Goal: Information Seeking & Learning: Learn about a topic

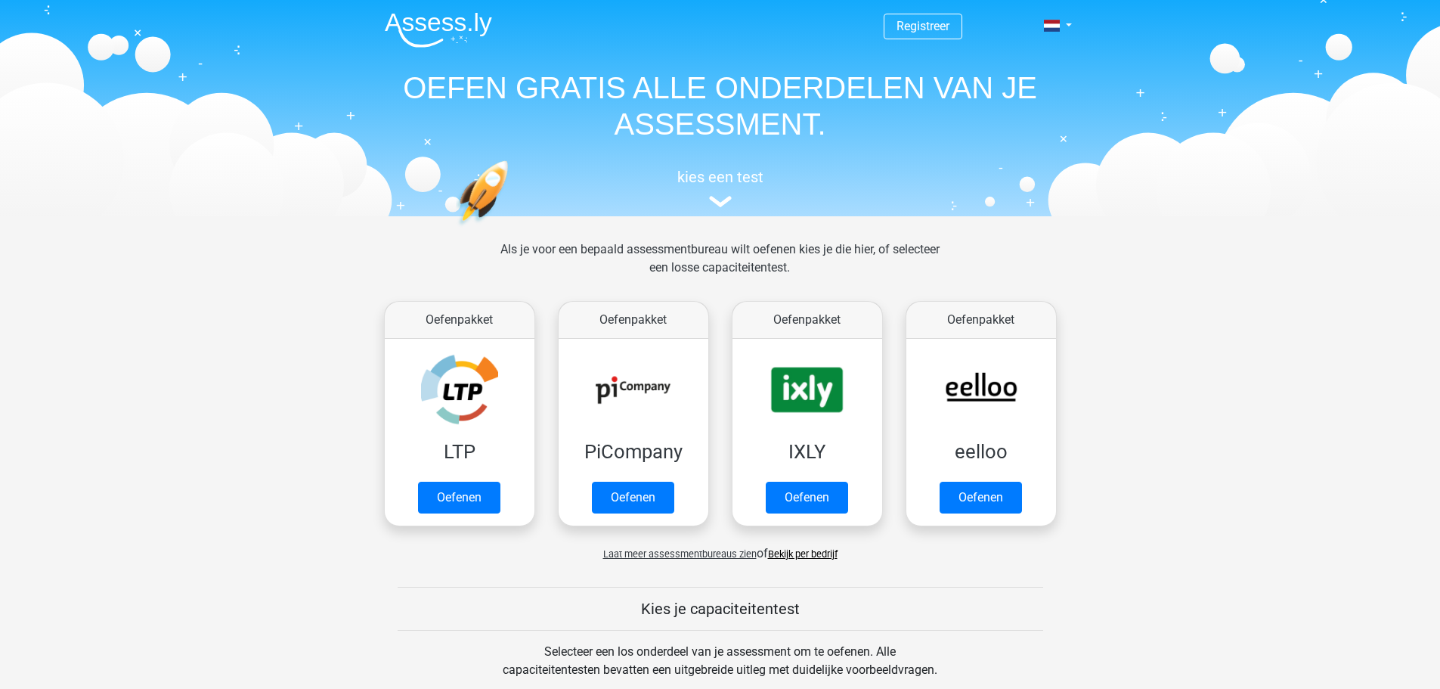
click at [983, 30] on nav "Registreer Nederlands English" at bounding box center [721, 26] width 696 height 49
click at [734, 206] on div "kies een test" at bounding box center [721, 185] width 696 height 50
click at [723, 199] on img at bounding box center [720, 201] width 23 height 11
click at [913, 20] on link "Registreer" at bounding box center [923, 26] width 53 height 14
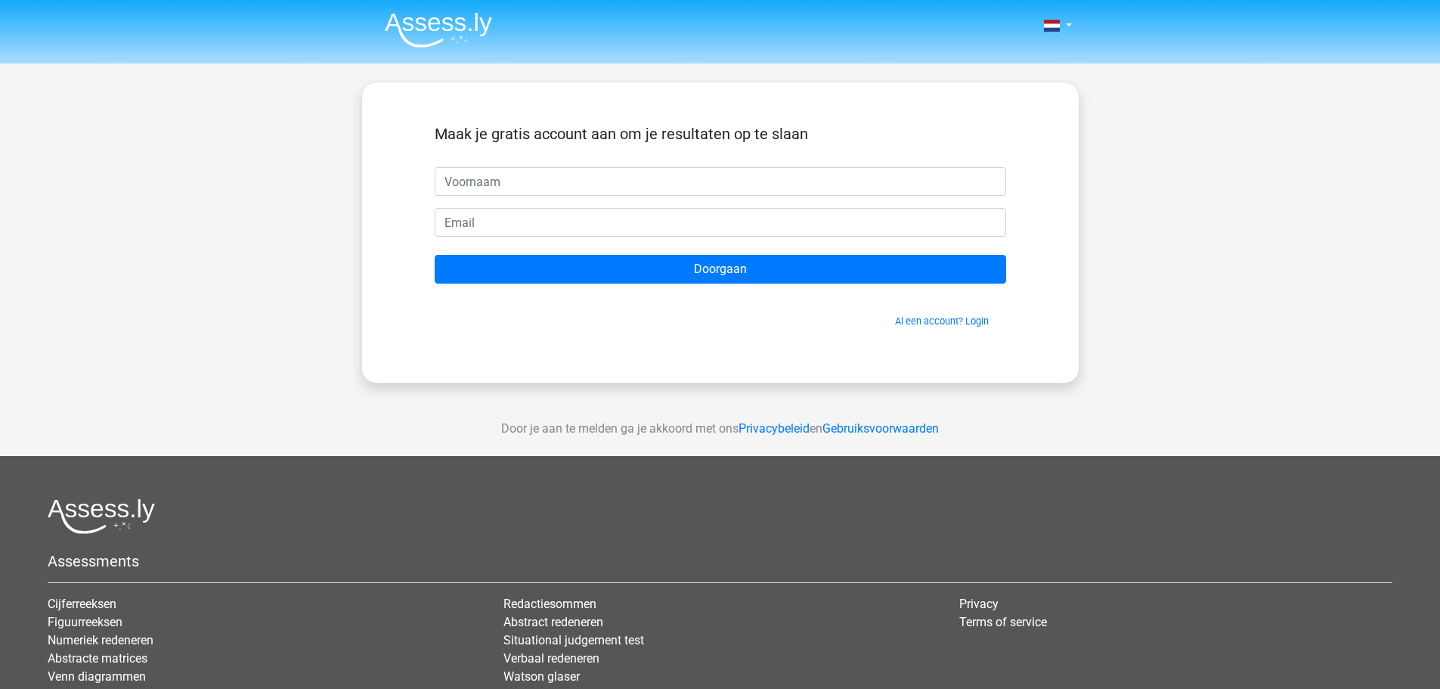
click at [919, 314] on span "Al een account? Login" at bounding box center [720, 321] width 559 height 14
click at [919, 316] on link "Al een account? Login" at bounding box center [942, 320] width 94 height 11
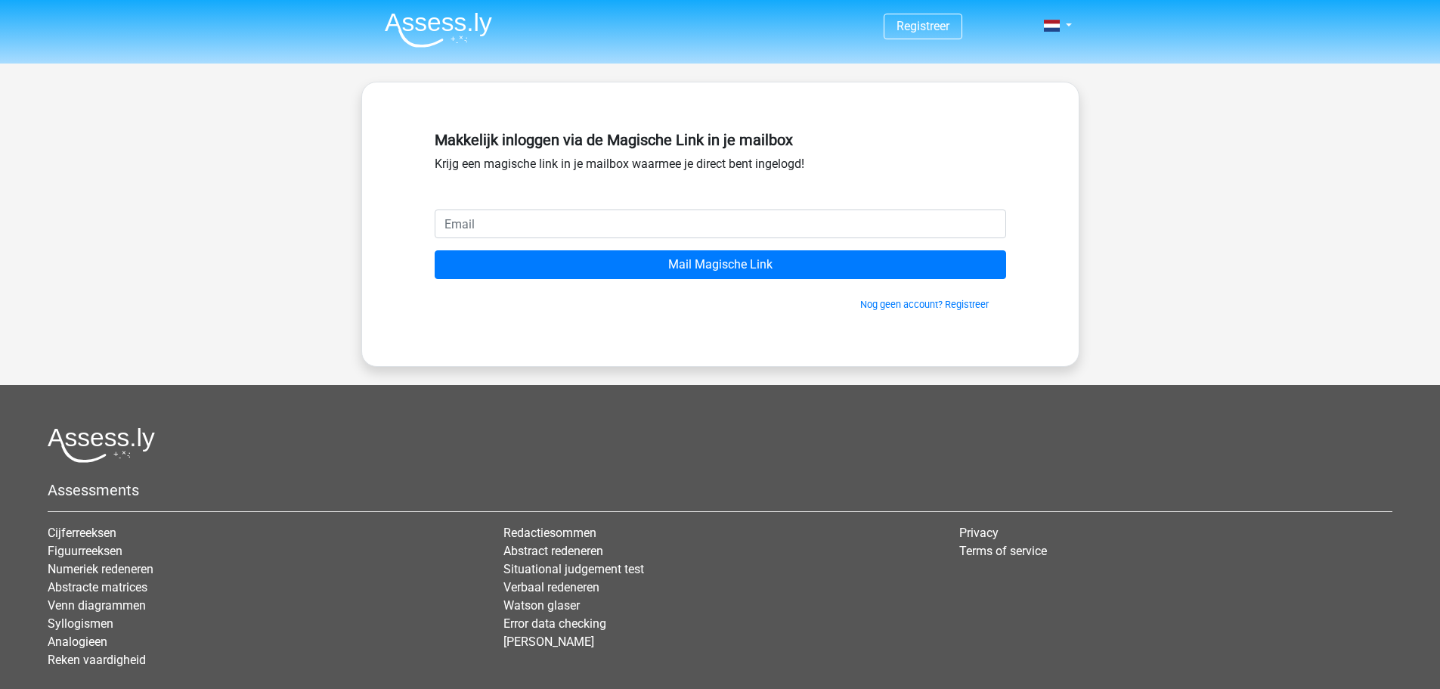
type input "n"
type input "[EMAIL_ADDRESS][DOMAIN_NAME]"
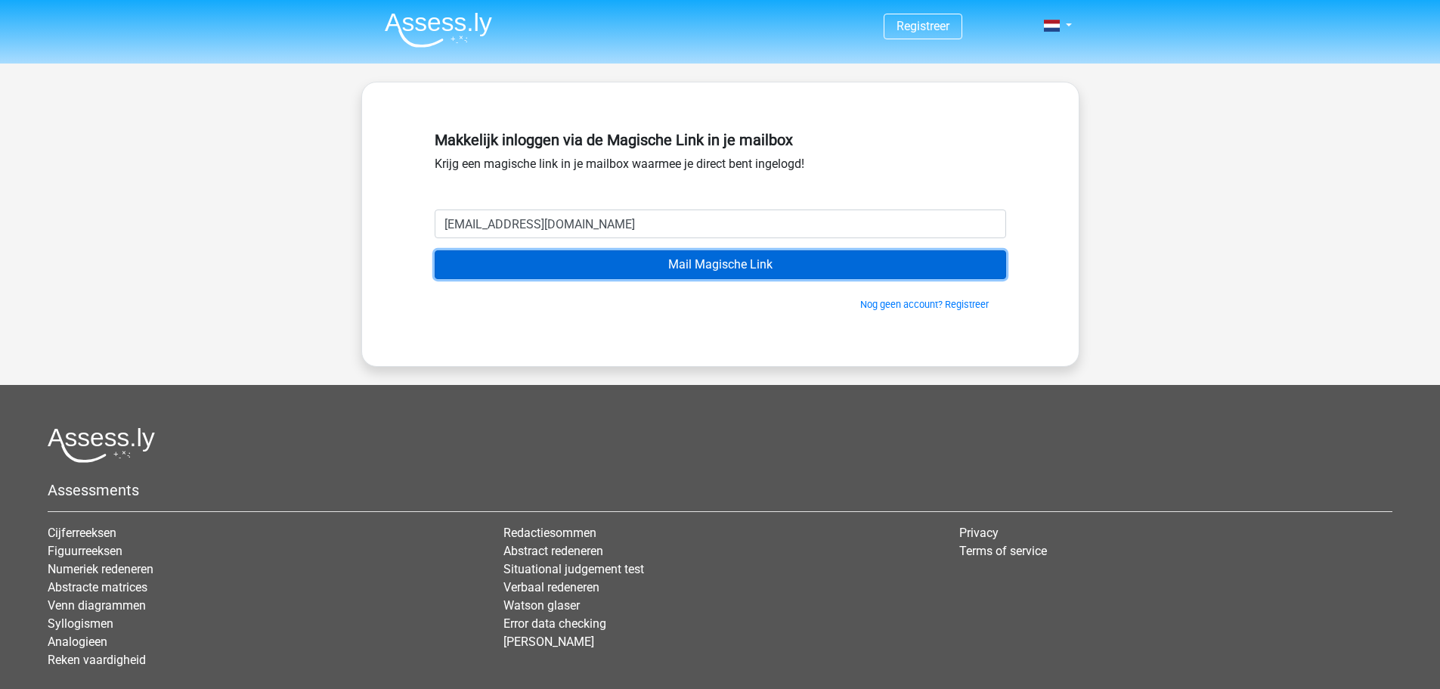
click at [566, 259] on input "Mail Magische Link" at bounding box center [721, 264] width 572 height 29
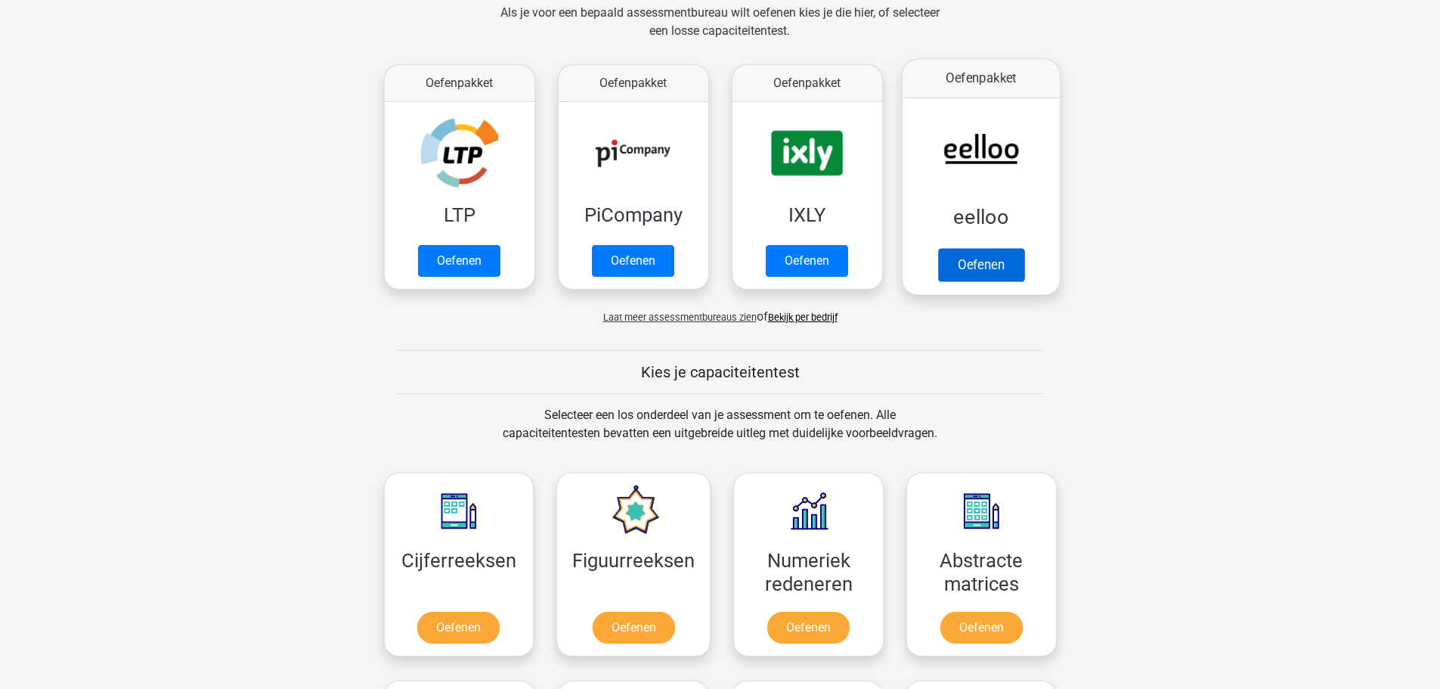
scroll to position [605, 0]
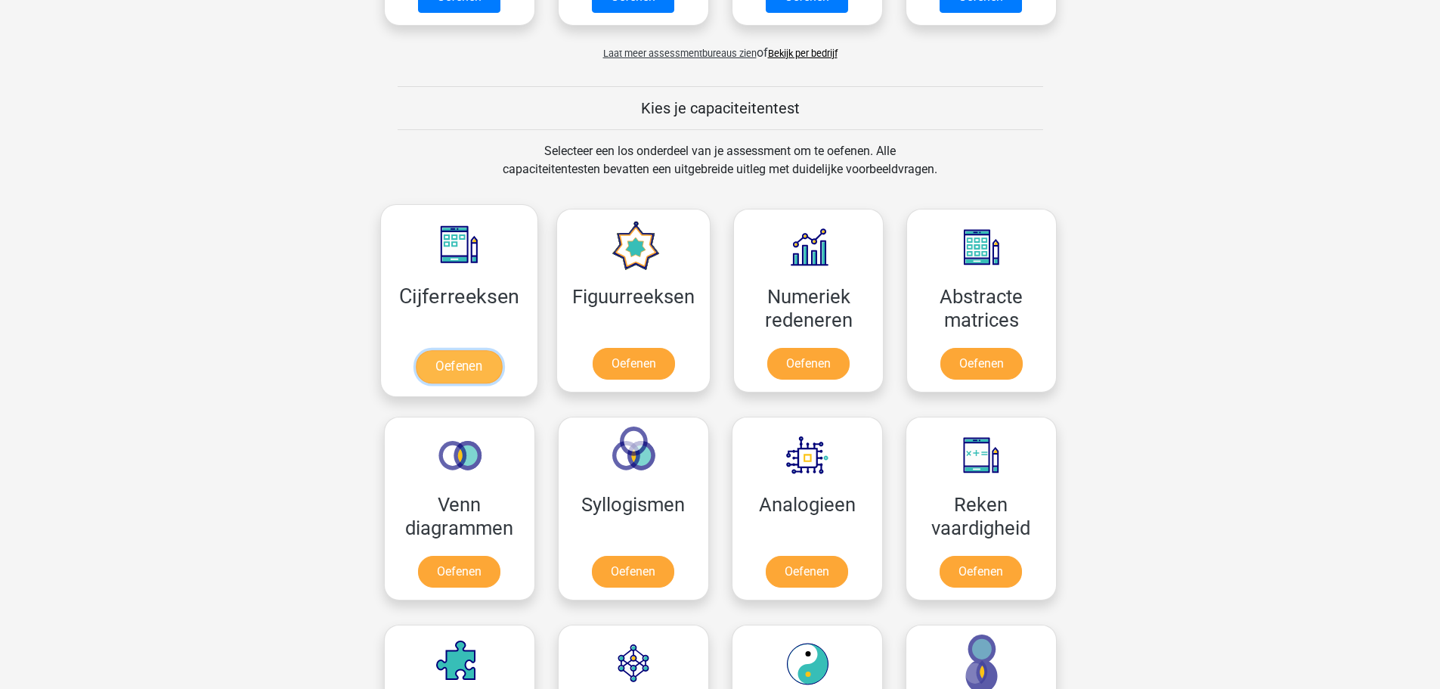
click at [476, 358] on link "Oefenen" at bounding box center [459, 366] width 86 height 33
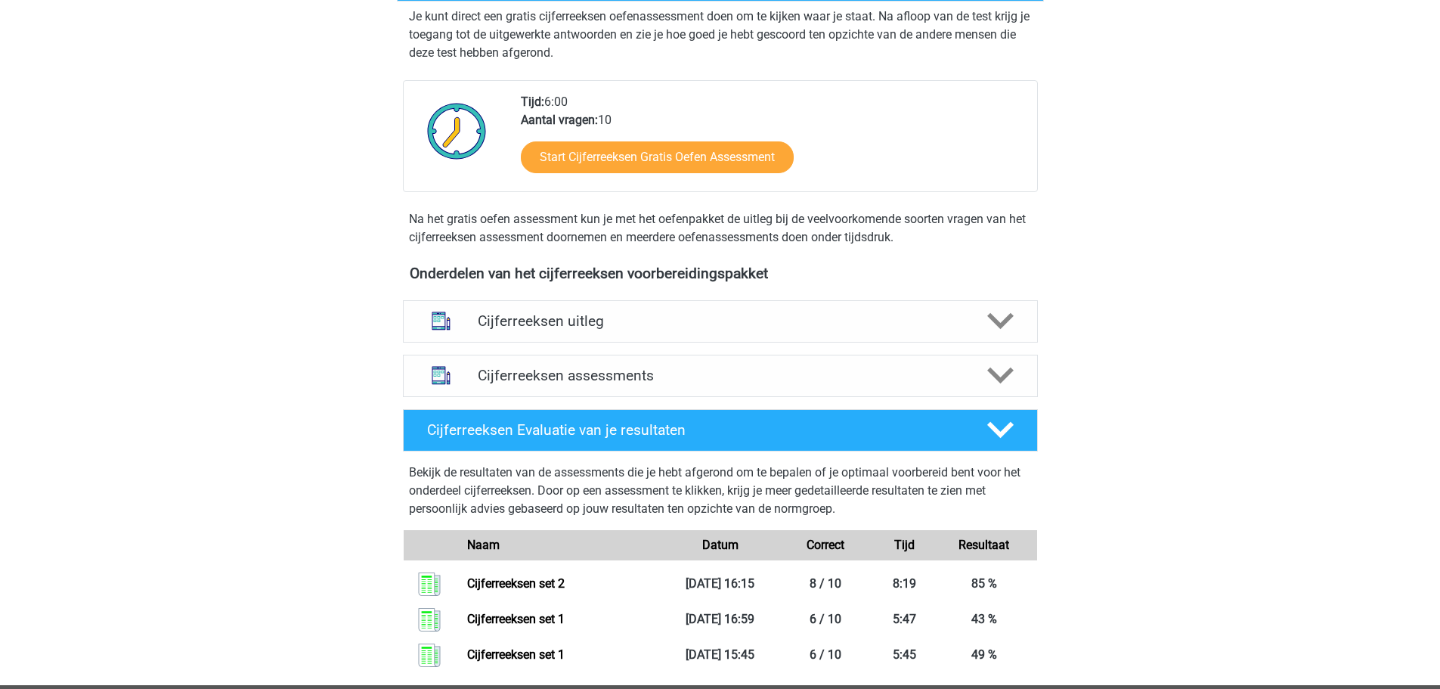
scroll to position [302, 0]
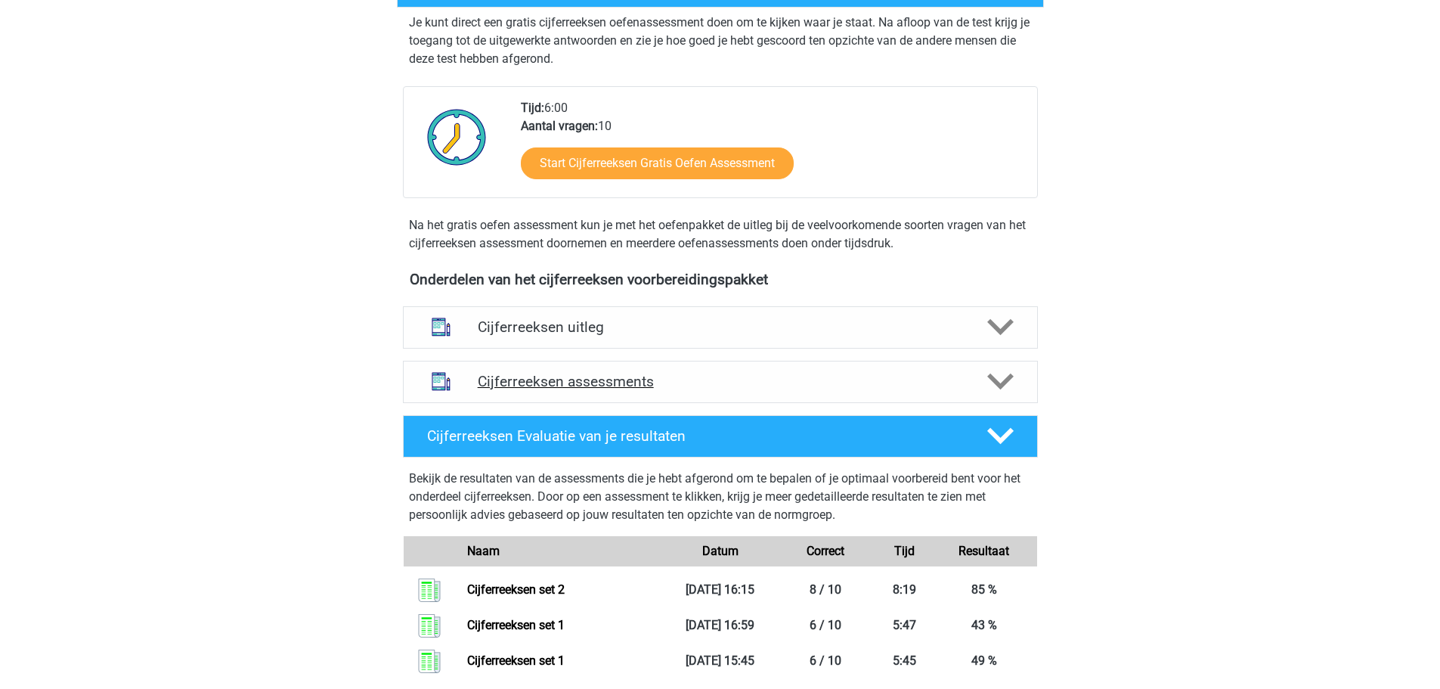
click at [635, 390] on h4 "Cijferreeksen assessments" at bounding box center [720, 381] width 485 height 17
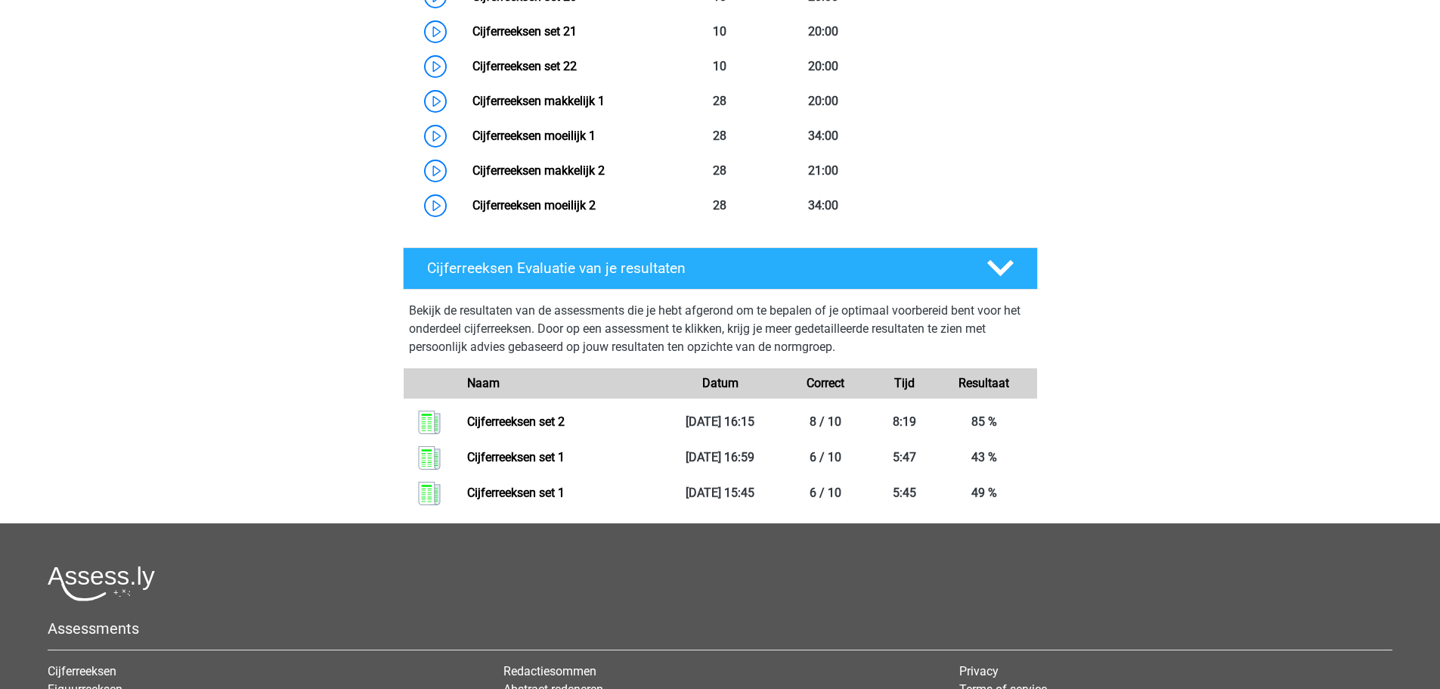
scroll to position [1434, 0]
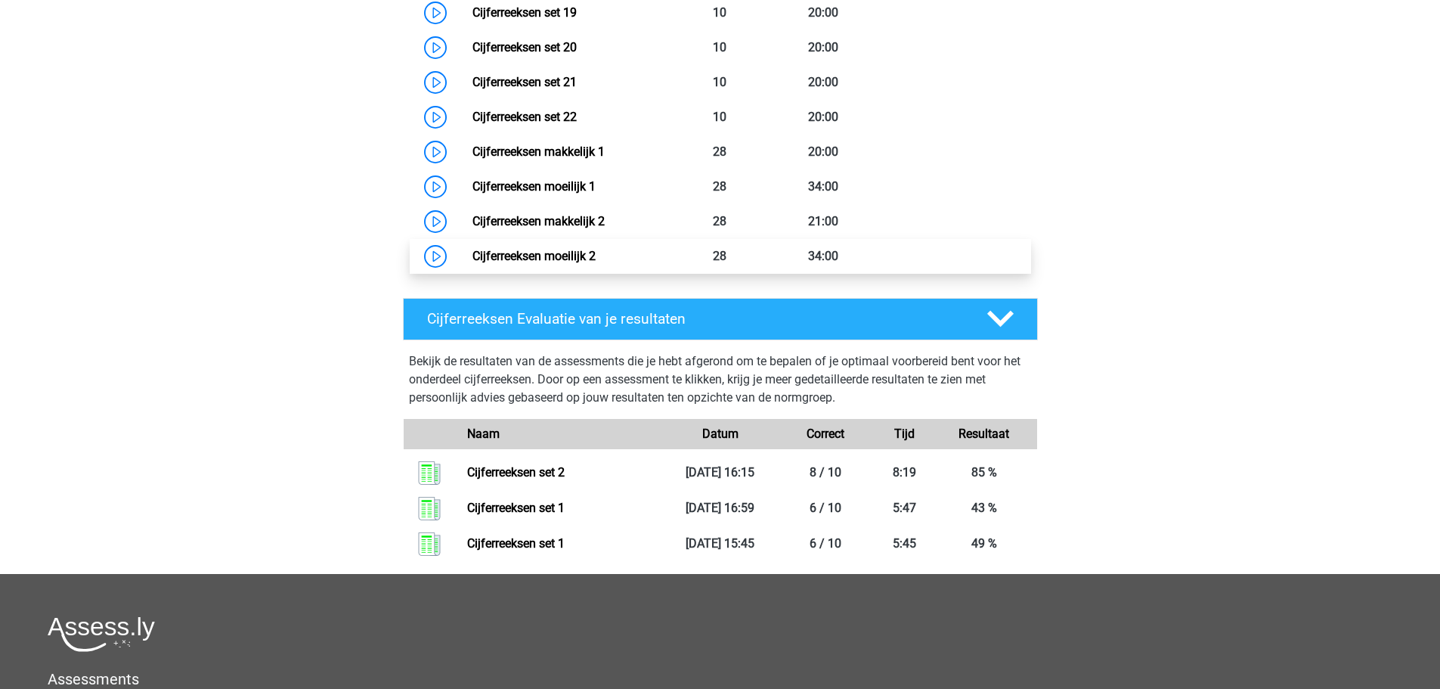
click at [525, 263] on link "Cijferreeksen moeilijk 2" at bounding box center [534, 256] width 123 height 14
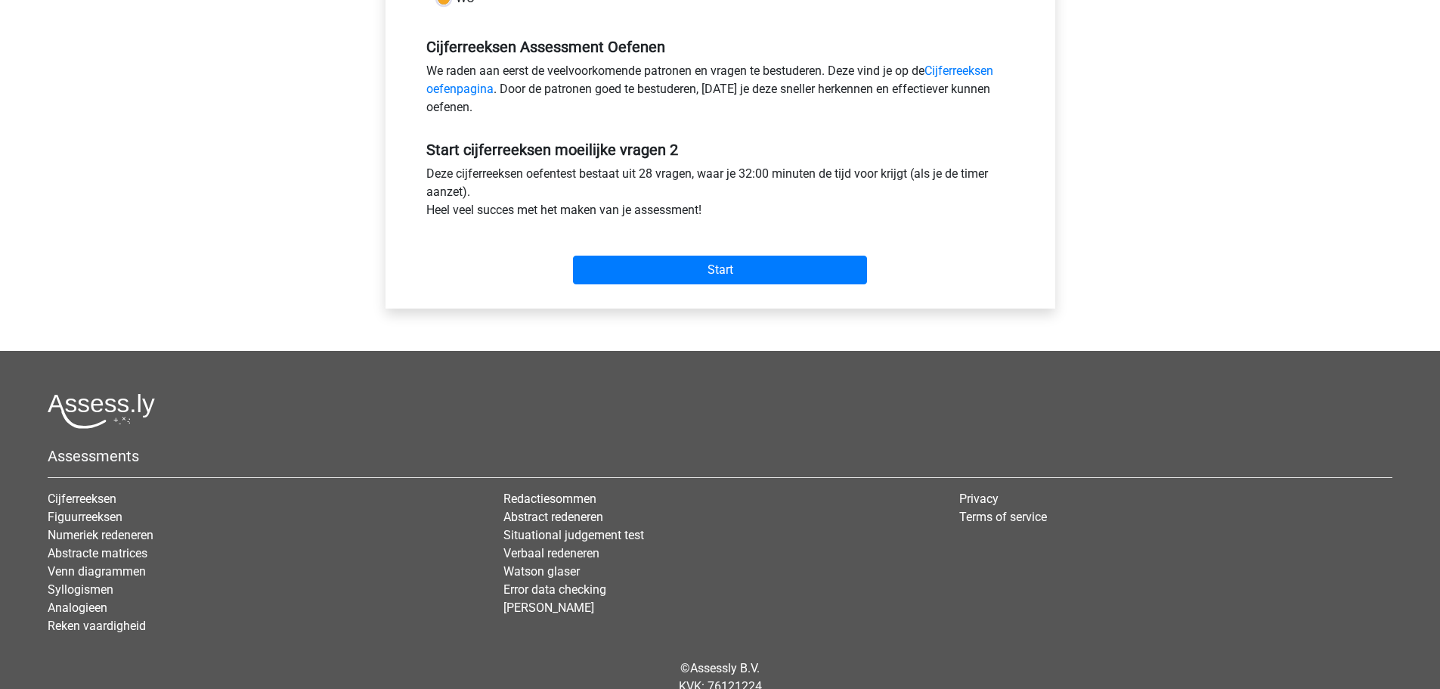
scroll to position [454, 0]
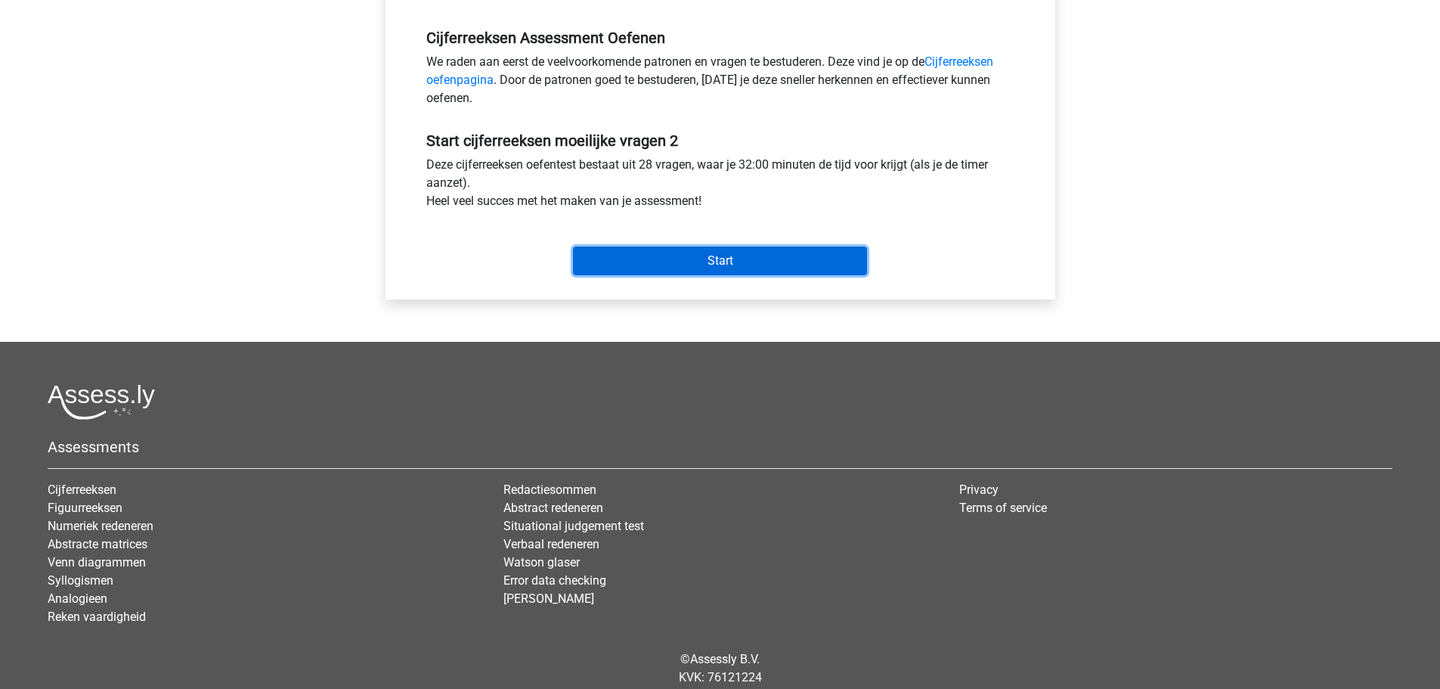
click at [618, 259] on input "Start" at bounding box center [720, 260] width 294 height 29
